Goal: Register for event/course

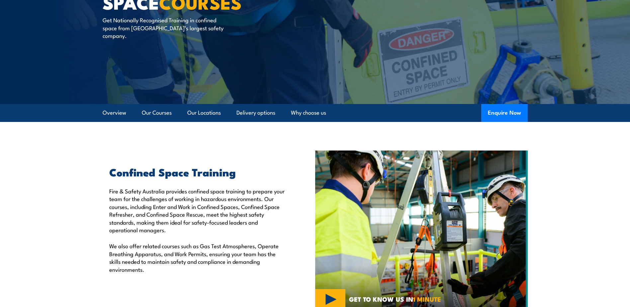
scroll to position [100, 0]
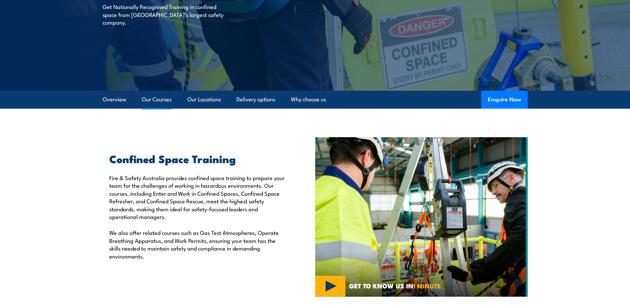
click at [155, 103] on link "Our Courses" at bounding box center [157, 100] width 30 height 18
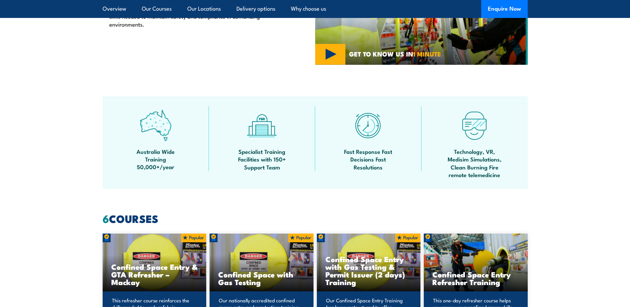
scroll to position [504, 0]
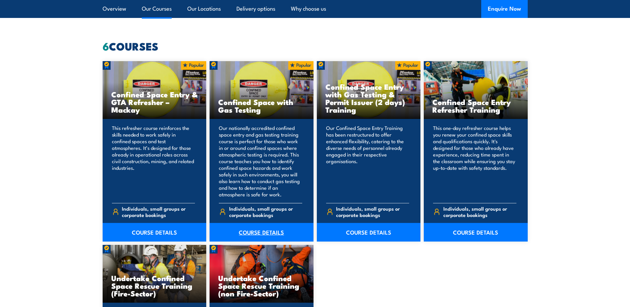
click at [254, 228] on link "COURSE DETAILS" at bounding box center [261, 232] width 104 height 19
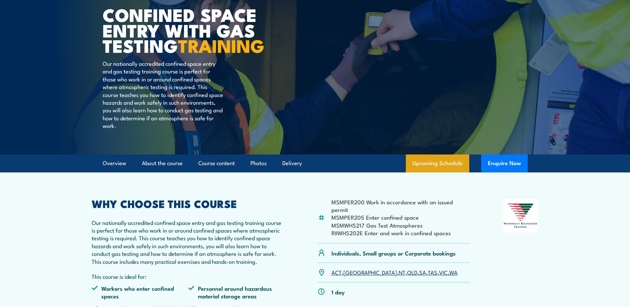
click at [422, 172] on link "Upcoming Schedule" at bounding box center [437, 163] width 63 height 18
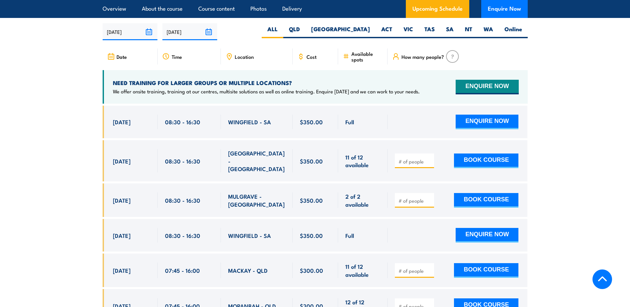
scroll to position [1227, 0]
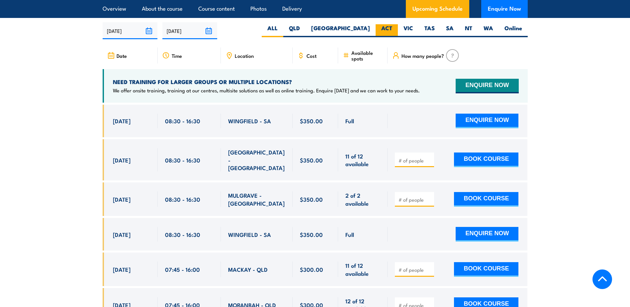
click at [396, 26] on label "ACT" at bounding box center [386, 30] width 22 height 13
click at [396, 26] on input "ACT" at bounding box center [394, 26] width 4 height 4
radio input "true"
click at [403, 26] on label "VIC" at bounding box center [408, 30] width 21 height 13
click at [413, 26] on input "VIC" at bounding box center [415, 26] width 4 height 4
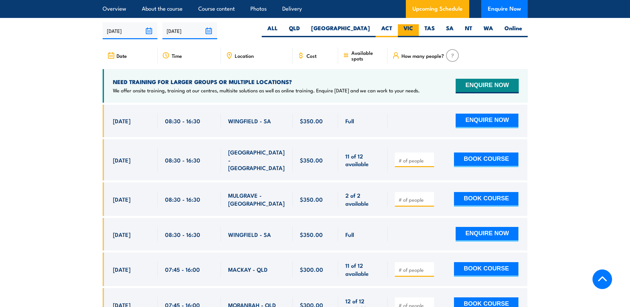
radio input "true"
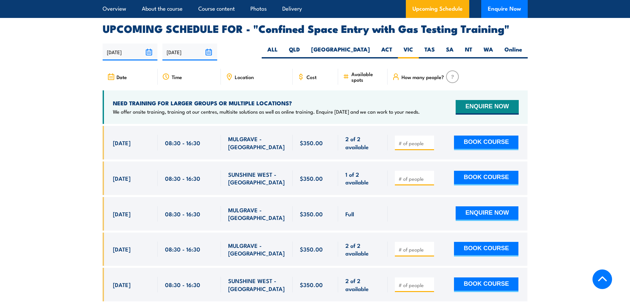
scroll to position [1194, 0]
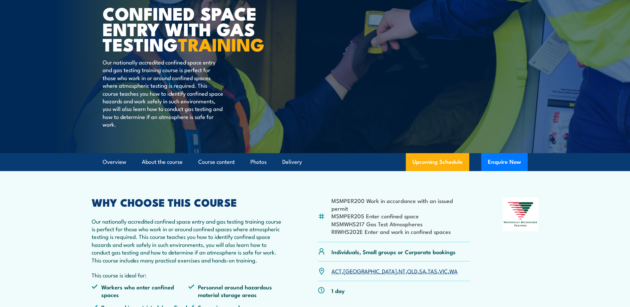
scroll to position [66, 0]
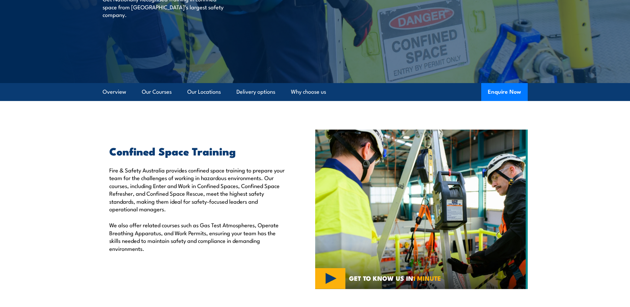
scroll to position [131, 0]
